Goal: Task Accomplishment & Management: Use online tool/utility

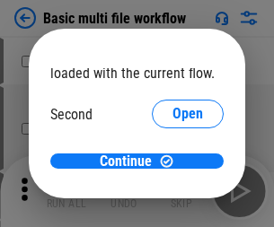
click at [173, 162] on span "Open" at bounding box center [188, 169] width 31 height 14
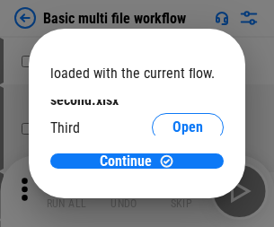
scroll to position [51, 0]
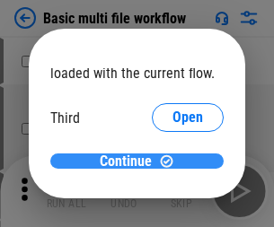
click at [130, 162] on span "Continue" at bounding box center [126, 162] width 52 height 14
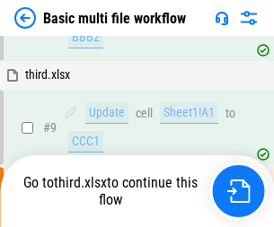
scroll to position [496, 0]
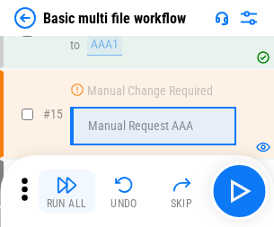
click at [67, 191] on img "button" at bounding box center [67, 185] width 22 height 22
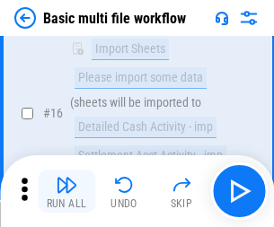
click at [67, 191] on img "button" at bounding box center [67, 185] width 22 height 22
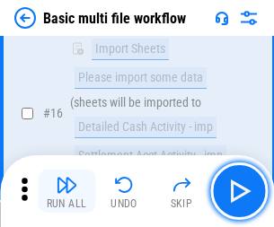
scroll to position [1196, 0]
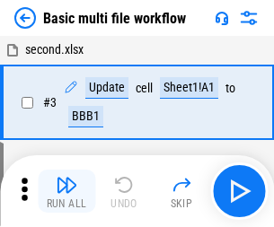
click at [67, 191] on img "button" at bounding box center [67, 185] width 22 height 22
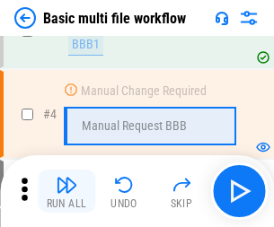
click at [67, 191] on img "button" at bounding box center [67, 185] width 22 height 22
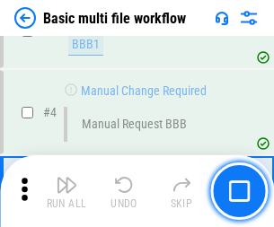
scroll to position [191, 0]
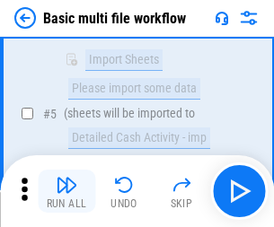
click at [67, 191] on img "button" at bounding box center [67, 185] width 22 height 22
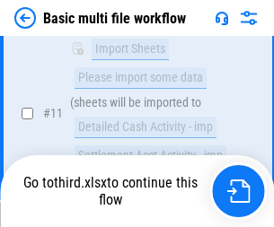
scroll to position [842, 0]
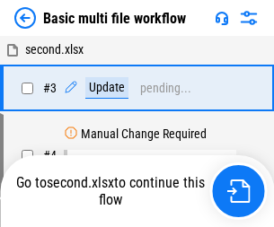
scroll to position [191, 0]
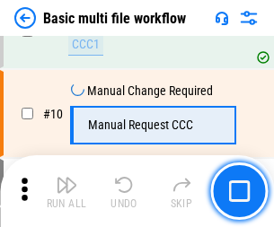
click at [67, 191] on img "button" at bounding box center [67, 185] width 22 height 22
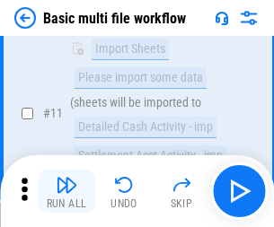
click at [67, 191] on img "button" at bounding box center [67, 185] width 22 height 22
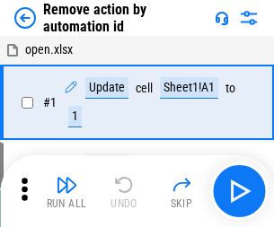
scroll to position [67, 0]
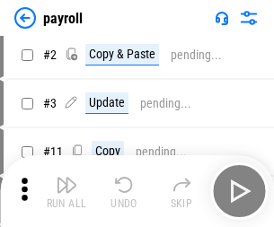
click at [67, 191] on img "button" at bounding box center [67, 185] width 22 height 22
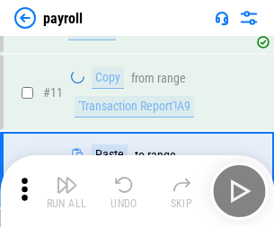
scroll to position [130, 0]
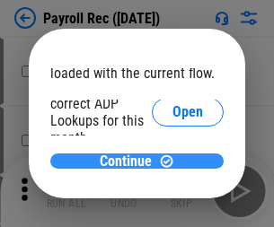
click at [130, 161] on span "Continue" at bounding box center [126, 162] width 52 height 14
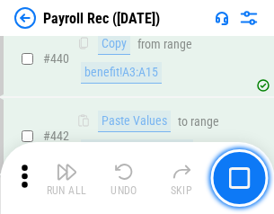
scroll to position [9143, 0]
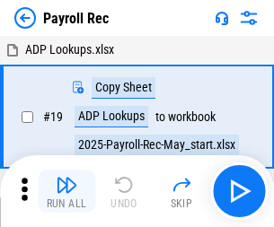
click at [67, 191] on img "button" at bounding box center [67, 185] width 22 height 22
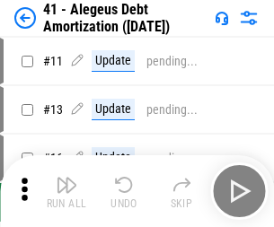
click at [67, 191] on img "button" at bounding box center [67, 185] width 22 height 22
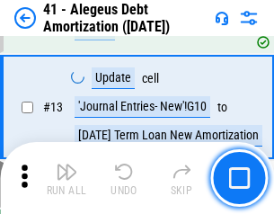
scroll to position [222, 0]
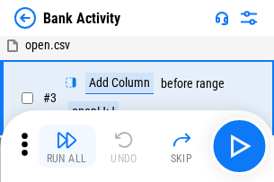
click at [67, 146] on img "button" at bounding box center [67, 140] width 22 height 22
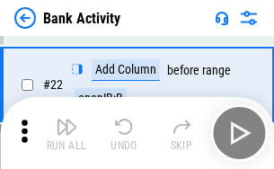
scroll to position [482, 0]
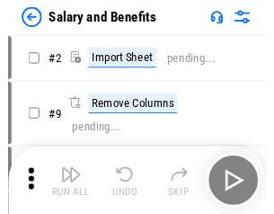
scroll to position [24, 0]
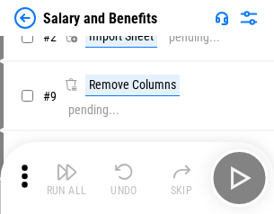
click at [67, 178] on img "button" at bounding box center [67, 172] width 22 height 22
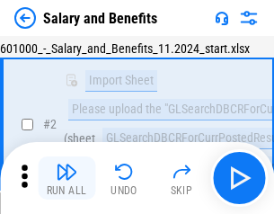
click at [67, 178] on img "button" at bounding box center [67, 172] width 22 height 22
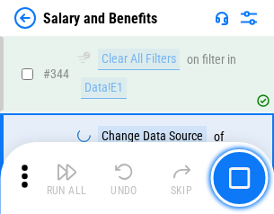
scroll to position [8415, 0]
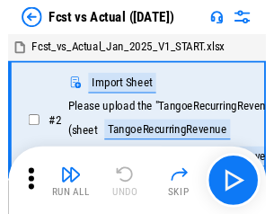
scroll to position [23, 0]
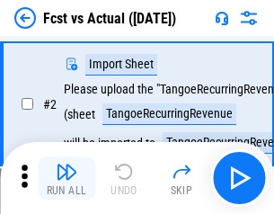
click at [67, 178] on img "button" at bounding box center [67, 172] width 22 height 22
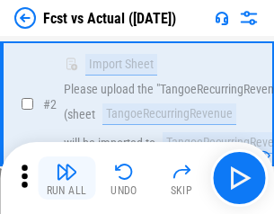
click at [67, 178] on img "button" at bounding box center [67, 172] width 22 height 22
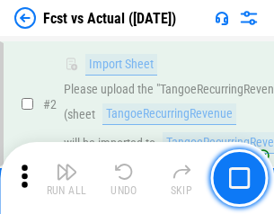
scroll to position [168, 0]
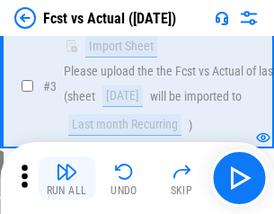
click at [67, 178] on img "button" at bounding box center [67, 172] width 22 height 22
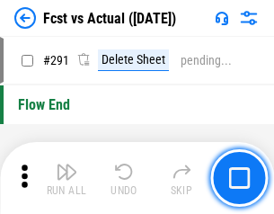
scroll to position [8506, 0]
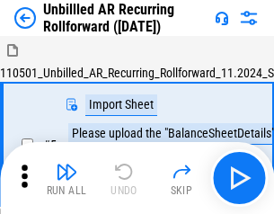
scroll to position [39, 0]
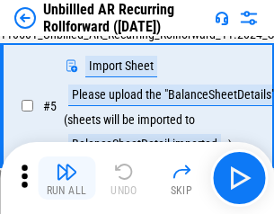
click at [67, 178] on img "button" at bounding box center [67, 172] width 22 height 22
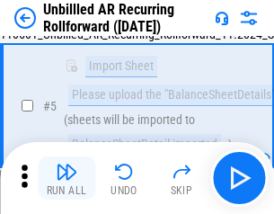
click at [67, 178] on img "button" at bounding box center [67, 172] width 22 height 22
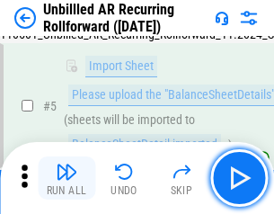
scroll to position [169, 0]
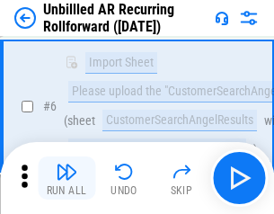
click at [67, 178] on img "button" at bounding box center [67, 172] width 22 height 22
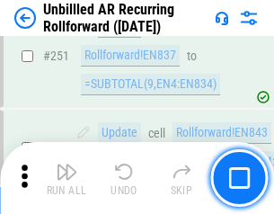
scroll to position [6105, 0]
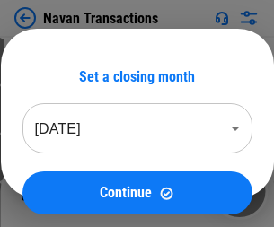
click at [67, 178] on img "button" at bounding box center [67, 185] width 22 height 22
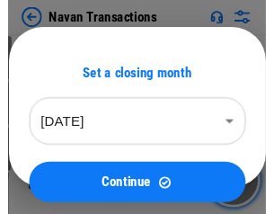
scroll to position [29, 0]
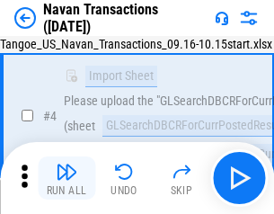
click at [67, 178] on img "button" at bounding box center [67, 172] width 22 height 22
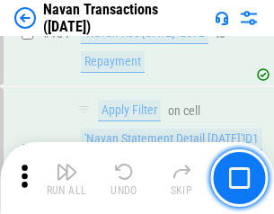
scroll to position [5827, 0]
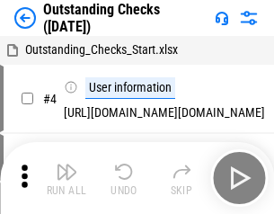
click at [67, 178] on img "button" at bounding box center [67, 172] width 22 height 22
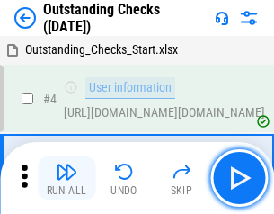
scroll to position [75, 0]
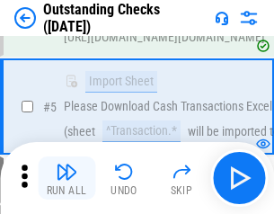
click at [67, 178] on img "button" at bounding box center [67, 172] width 22 height 22
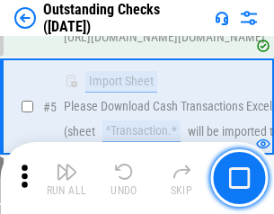
scroll to position [188, 0]
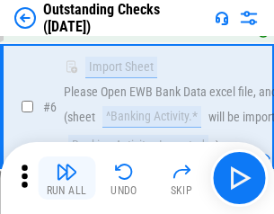
click at [67, 178] on img "button" at bounding box center [67, 172] width 22 height 22
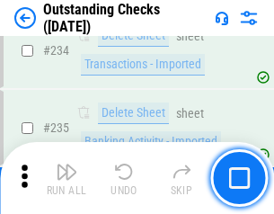
scroll to position [5458, 0]
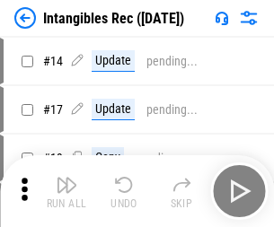
click at [67, 191] on img "button" at bounding box center [67, 185] width 22 height 22
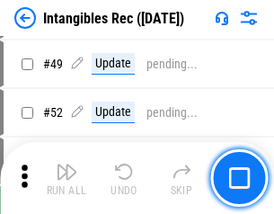
scroll to position [700, 0]
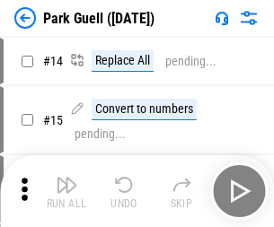
click at [67, 178] on img "button" at bounding box center [67, 185] width 22 height 22
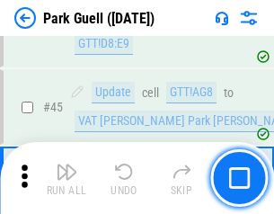
scroll to position [2248, 0]
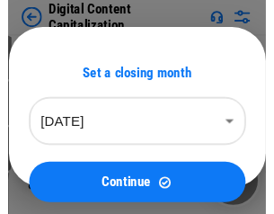
scroll to position [39, 0]
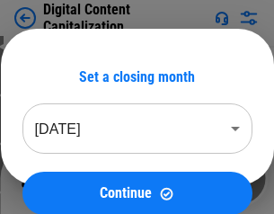
click at [67, 178] on img "button" at bounding box center [67, 172] width 22 height 22
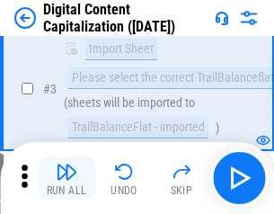
click at [67, 178] on img "button" at bounding box center [67, 172] width 22 height 22
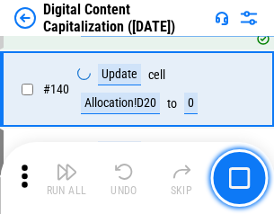
scroll to position [1893, 0]
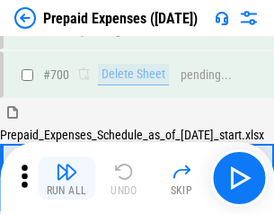
click at [67, 178] on img "button" at bounding box center [67, 172] width 22 height 22
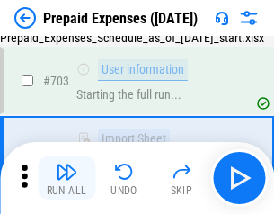
click at [67, 178] on img "button" at bounding box center [67, 172] width 22 height 22
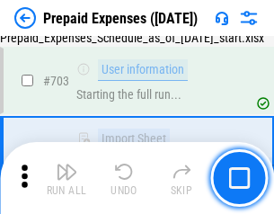
scroll to position [4942, 0]
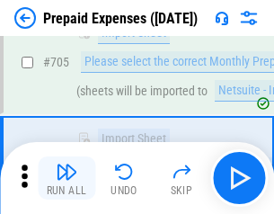
click at [67, 178] on img "button" at bounding box center [67, 172] width 22 height 22
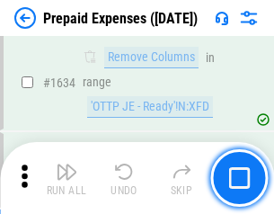
scroll to position [17500, 0]
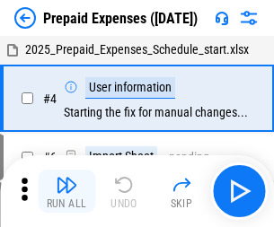
click at [67, 191] on img "button" at bounding box center [67, 185] width 22 height 22
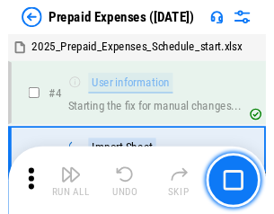
scroll to position [79, 0]
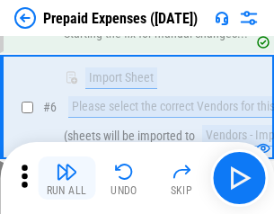
click at [67, 178] on img "button" at bounding box center [67, 172] width 22 height 22
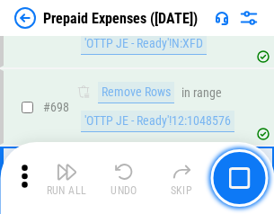
scroll to position [6259, 0]
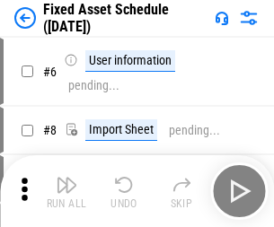
click at [67, 191] on img "button" at bounding box center [67, 185] width 22 height 22
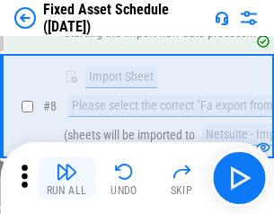
click at [67, 178] on img "button" at bounding box center [67, 172] width 22 height 22
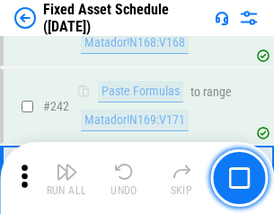
scroll to position [5567, 0]
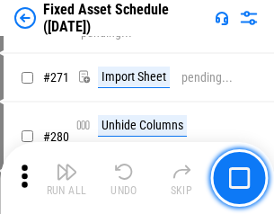
click at [67, 178] on img "button" at bounding box center [67, 172] width 22 height 22
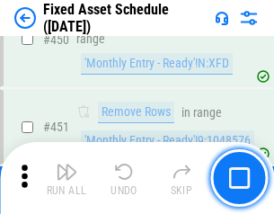
scroll to position [8034, 0]
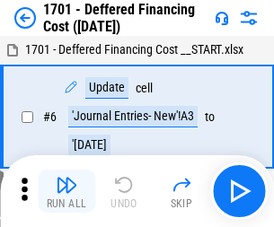
click at [67, 191] on img "button" at bounding box center [67, 185] width 22 height 22
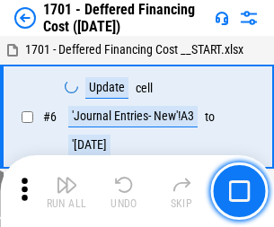
scroll to position [216, 0]
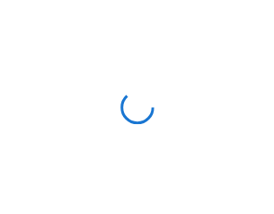
scroll to position [3, 0]
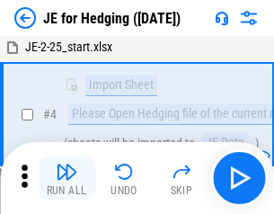
click at [67, 178] on img "button" at bounding box center [67, 172] width 22 height 22
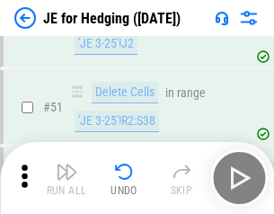
scroll to position [1164, 0]
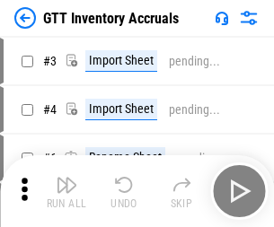
click at [67, 178] on img "button" at bounding box center [67, 185] width 22 height 22
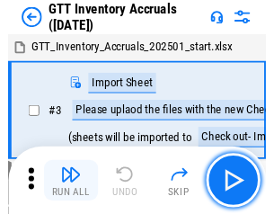
scroll to position [3, 0]
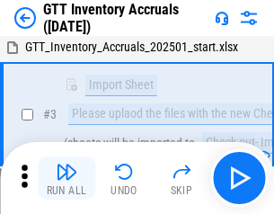
click at [67, 178] on img "button" at bounding box center [67, 172] width 22 height 22
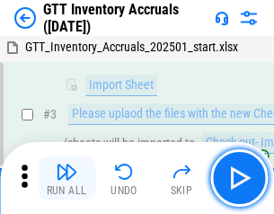
scroll to position [116, 0]
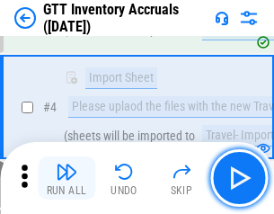
click at [67, 178] on img "button" at bounding box center [67, 172] width 22 height 22
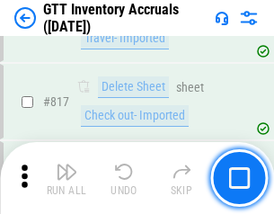
scroll to position [13642, 0]
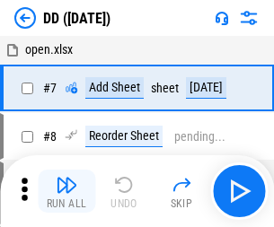
click at [67, 191] on img "button" at bounding box center [67, 185] width 22 height 22
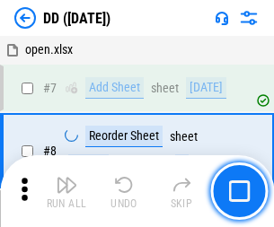
scroll to position [173, 0]
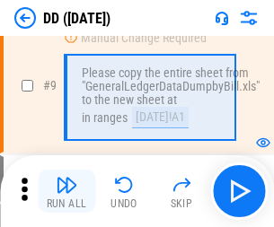
click at [67, 191] on img "button" at bounding box center [67, 185] width 22 height 22
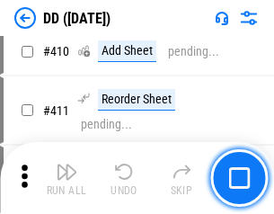
scroll to position [8042, 0]
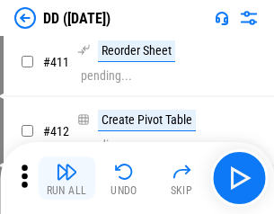
click at [67, 178] on img "button" at bounding box center [67, 172] width 22 height 22
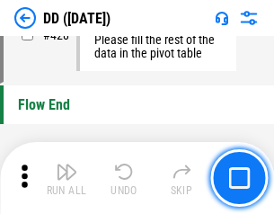
scroll to position [8602, 0]
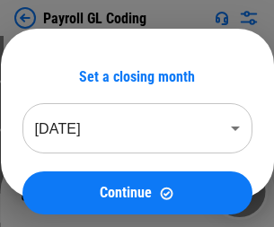
click at [67, 191] on img "button" at bounding box center [67, 185] width 22 height 22
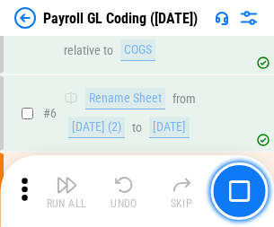
scroll to position [216, 0]
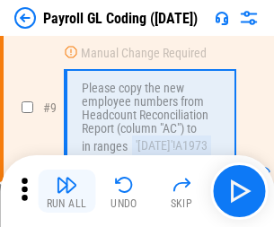
click at [67, 191] on img "button" at bounding box center [67, 185] width 22 height 22
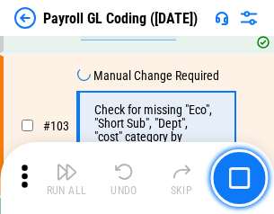
scroll to position [4217, 0]
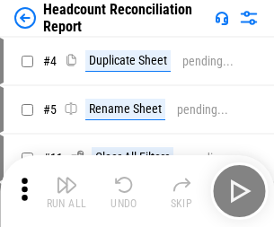
click at [67, 191] on img "button" at bounding box center [67, 185] width 22 height 22
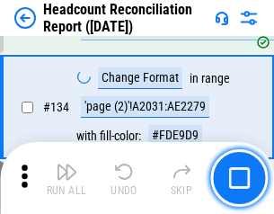
scroll to position [2160, 0]
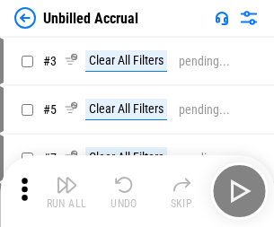
click at [67, 191] on img "button" at bounding box center [67, 185] width 22 height 22
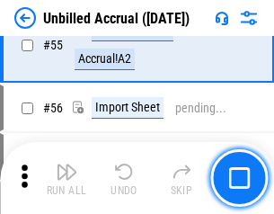
scroll to position [1876, 0]
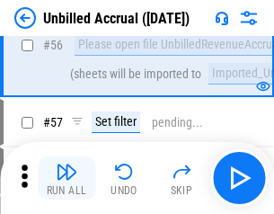
click at [67, 178] on img "button" at bounding box center [67, 172] width 22 height 22
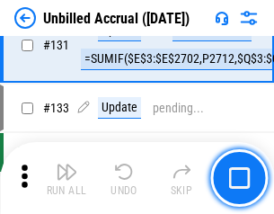
scroll to position [5354, 0]
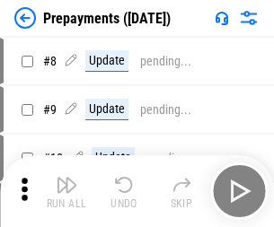
click at [67, 191] on img "button" at bounding box center [67, 185] width 22 height 22
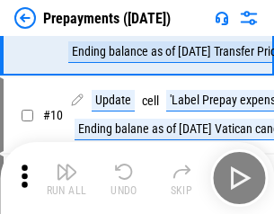
scroll to position [112, 0]
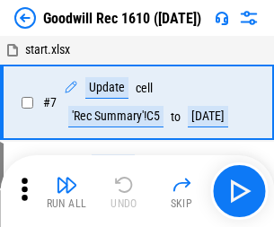
scroll to position [307, 0]
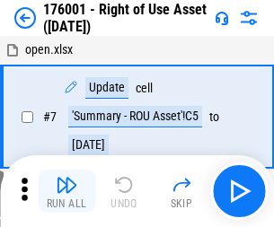
click at [67, 191] on img "button" at bounding box center [67, 185] width 22 height 22
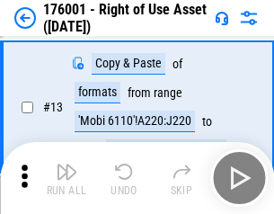
scroll to position [116, 0]
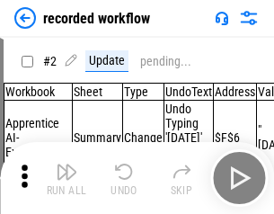
click at [67, 178] on img "button" at bounding box center [67, 172] width 22 height 22
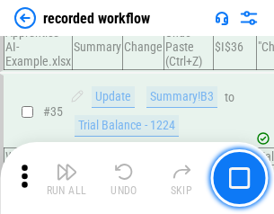
scroll to position [5618, 0]
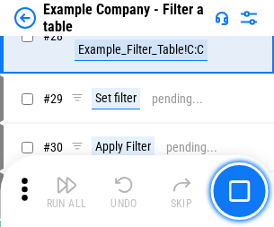
scroll to position [1645, 0]
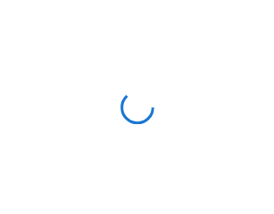
scroll to position [28, 0]
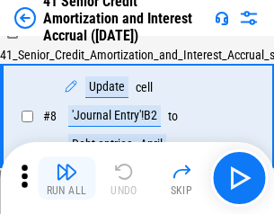
click at [67, 178] on img "button" at bounding box center [67, 172] width 22 height 22
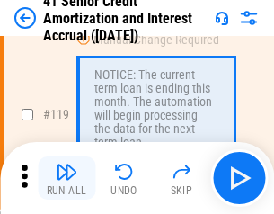
click at [67, 178] on img "button" at bounding box center [67, 172] width 22 height 22
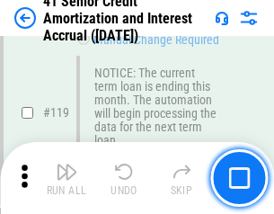
scroll to position [1696, 0]
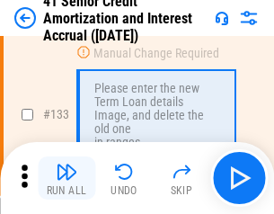
click at [67, 178] on img "button" at bounding box center [67, 172] width 22 height 22
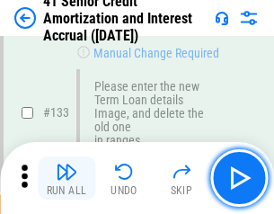
scroll to position [1878, 0]
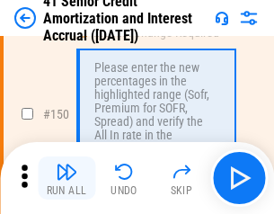
click at [67, 178] on img "button" at bounding box center [67, 172] width 22 height 22
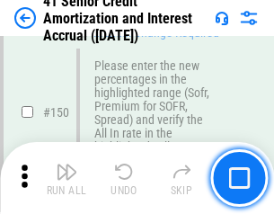
scroll to position [2067, 0]
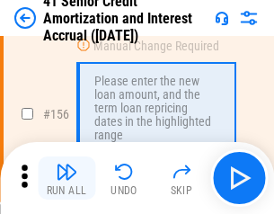
click at [67, 178] on img "button" at bounding box center [67, 172] width 22 height 22
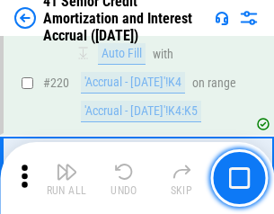
scroll to position [4025, 0]
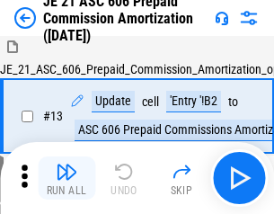
click at [67, 178] on img "button" at bounding box center [67, 172] width 22 height 22
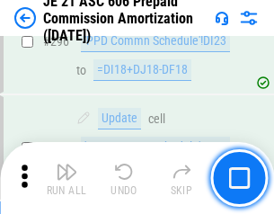
scroll to position [3307, 0]
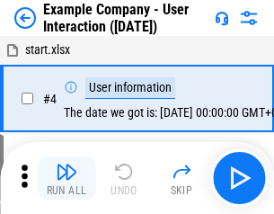
click at [67, 178] on img "button" at bounding box center [67, 172] width 22 height 22
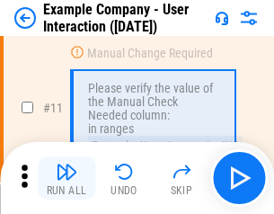
click at [67, 178] on img "button" at bounding box center [67, 172] width 22 height 22
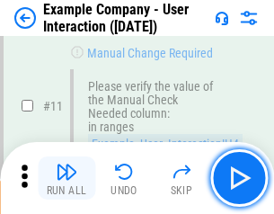
scroll to position [389, 0]
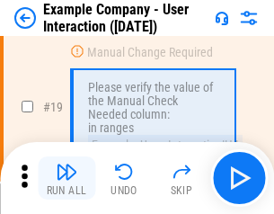
click at [67, 178] on img "button" at bounding box center [67, 172] width 22 height 22
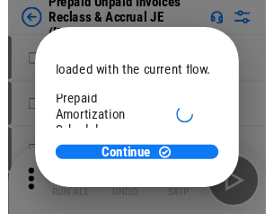
scroll to position [107, 0]
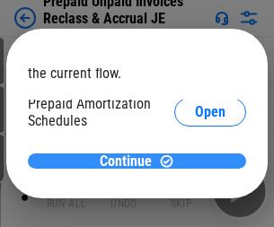
click at [130, 161] on span "Continue" at bounding box center [126, 162] width 52 height 14
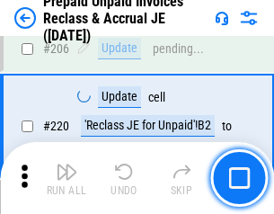
scroll to position [2329, 0]
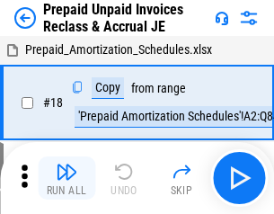
click at [67, 178] on img "button" at bounding box center [67, 172] width 22 height 22
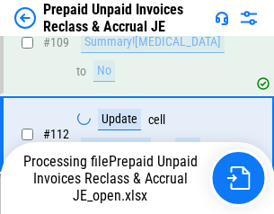
scroll to position [2329, 0]
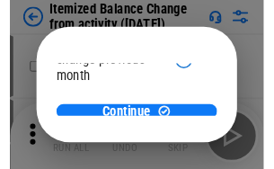
scroll to position [131, 0]
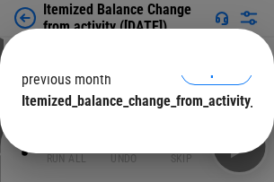
click at [130, 130] on span "Continue" at bounding box center [126, 137] width 52 height 14
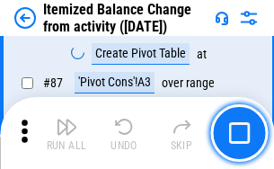
scroll to position [1757, 0]
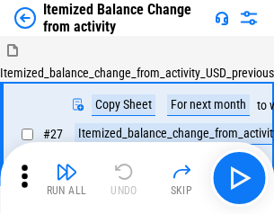
scroll to position [28, 0]
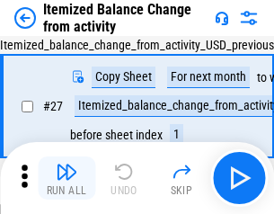
click at [67, 178] on img "button" at bounding box center [67, 172] width 22 height 22
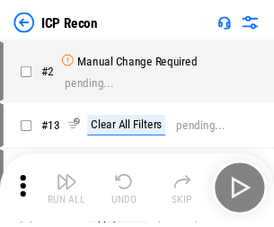
scroll to position [8, 0]
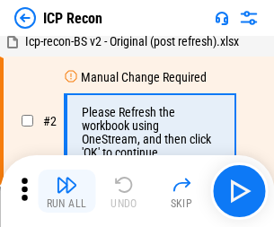
click at [67, 191] on img "button" at bounding box center [67, 185] width 22 height 22
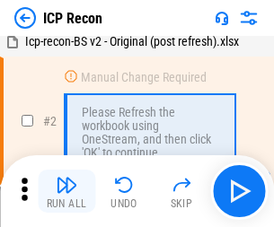
click at [67, 191] on img "button" at bounding box center [67, 185] width 22 height 22
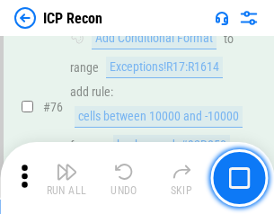
scroll to position [1615, 0]
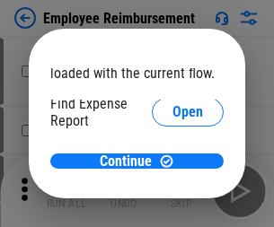
click at [173, 208] on span "Open" at bounding box center [188, 215] width 31 height 14
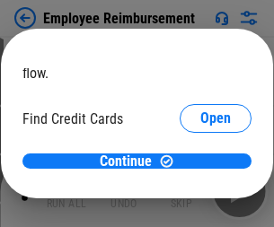
scroll to position [105, 0]
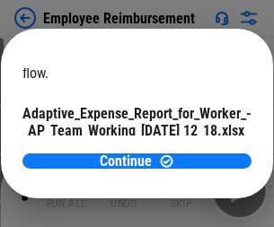
click at [200, 151] on span "Open" at bounding box center [215, 158] width 31 height 14
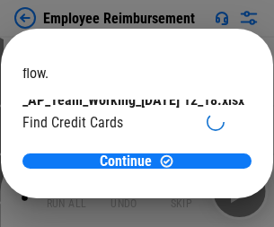
scroll to position [187, 0]
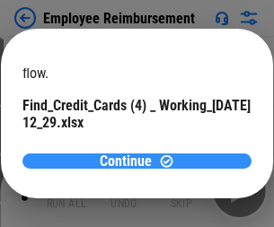
click at [130, 161] on span "Continue" at bounding box center [126, 162] width 52 height 14
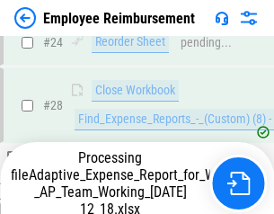
scroll to position [840, 0]
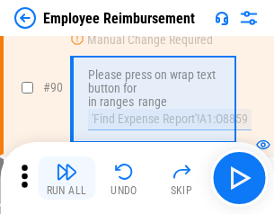
click at [67, 178] on img "button" at bounding box center [67, 172] width 22 height 22
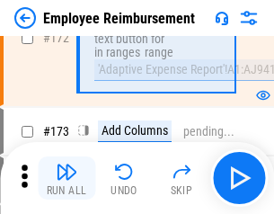
click at [67, 178] on img "button" at bounding box center [67, 172] width 22 height 22
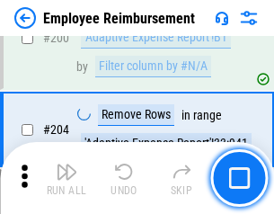
scroll to position [4547, 0]
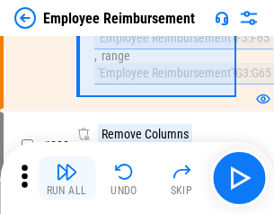
click at [67, 178] on img "button" at bounding box center [67, 172] width 22 height 22
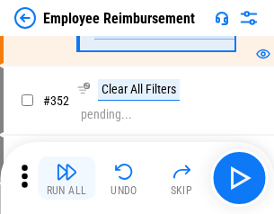
click at [67, 178] on img "button" at bounding box center [67, 172] width 22 height 22
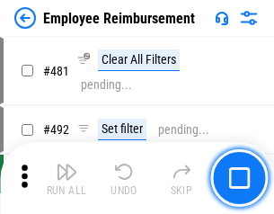
scroll to position [10988, 0]
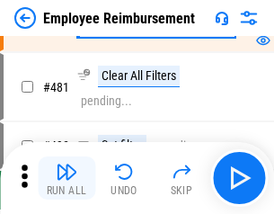
click at [67, 178] on img "button" at bounding box center [67, 172] width 22 height 22
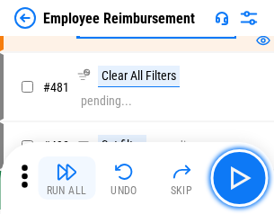
click at [67, 178] on img "button" at bounding box center [67, 172] width 22 height 22
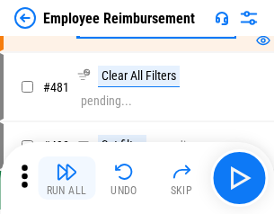
click at [67, 178] on img "button" at bounding box center [67, 172] width 22 height 22
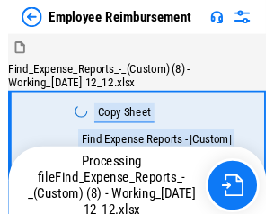
scroll to position [61, 0]
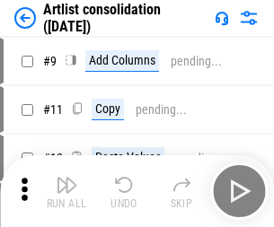
click at [67, 191] on img "button" at bounding box center [67, 185] width 22 height 22
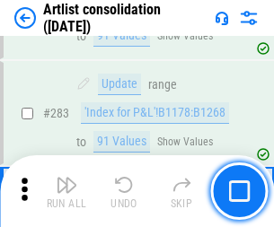
scroll to position [7433, 0]
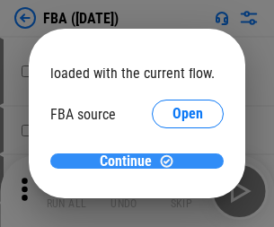
click at [130, 162] on span "Continue" at bounding box center [126, 162] width 52 height 14
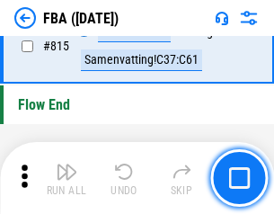
scroll to position [16089, 0]
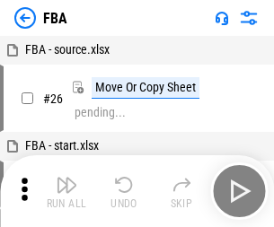
scroll to position [18, 0]
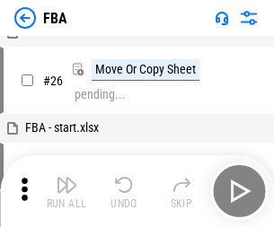
click at [67, 191] on img "button" at bounding box center [67, 185] width 22 height 22
